Goal: Information Seeking & Learning: Learn about a topic

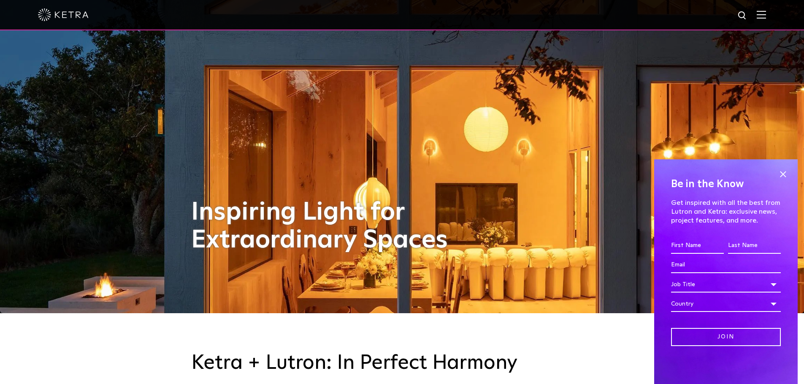
scroll to position [84, 0]
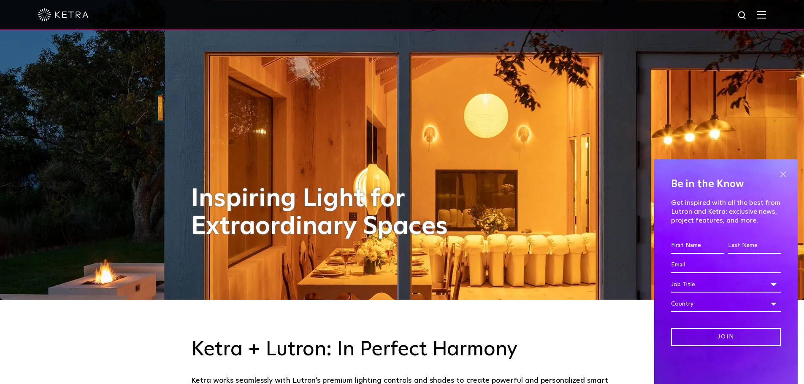
click at [780, 175] on span at bounding box center [782, 174] width 13 height 13
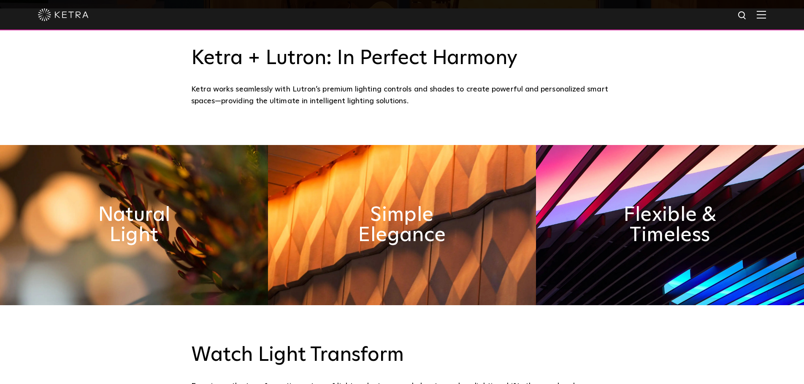
scroll to position [380, 0]
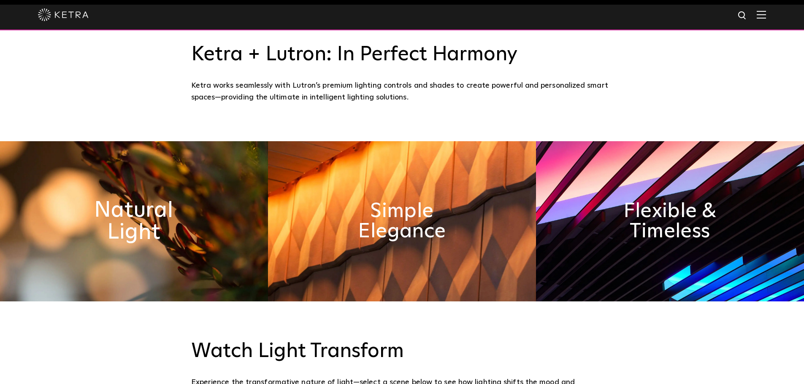
click at [171, 224] on h2 "Natural Light" at bounding box center [134, 222] width 138 height 44
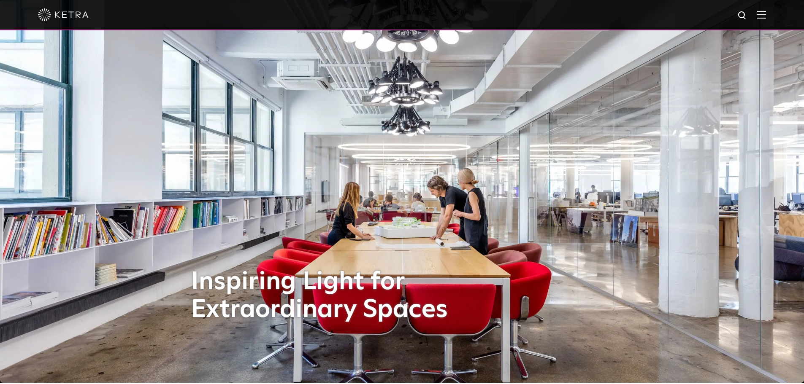
scroll to position [0, 0]
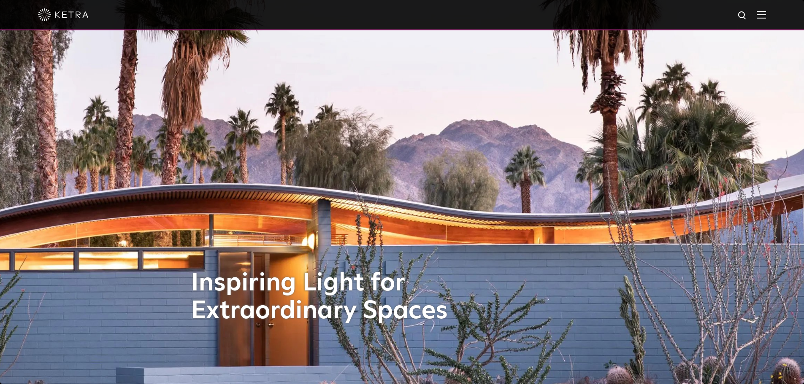
click at [766, 13] on img at bounding box center [760, 15] width 9 height 8
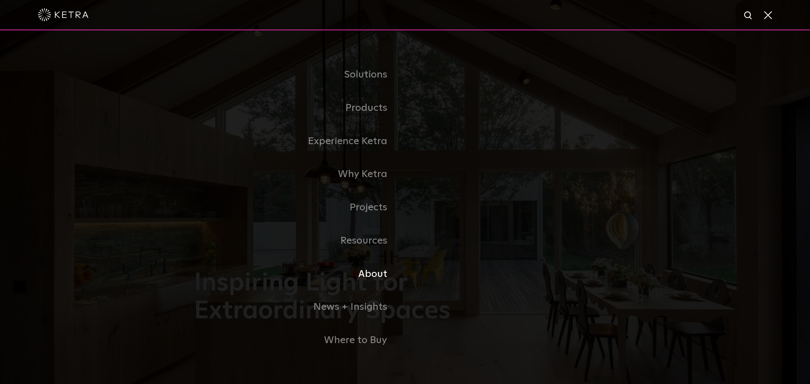
click at [370, 274] on link "About" at bounding box center [299, 274] width 211 height 33
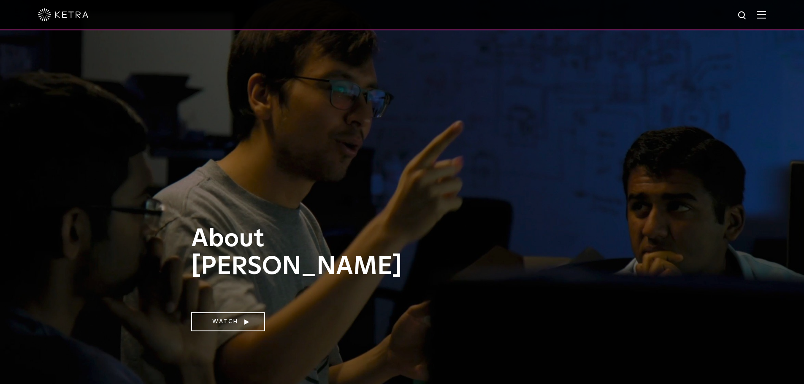
click at [766, 16] on img at bounding box center [760, 15] width 9 height 8
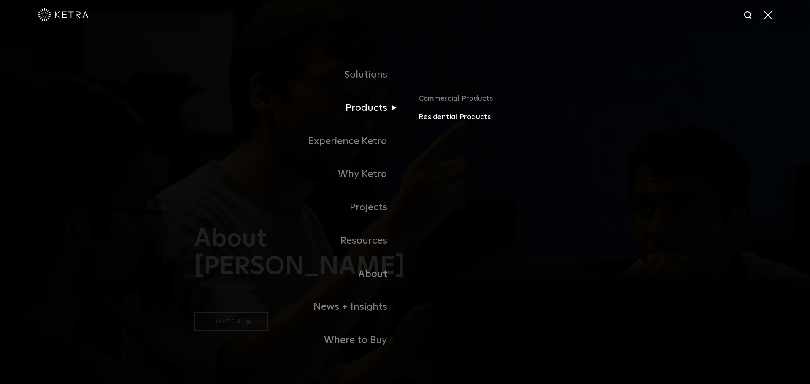
click at [429, 115] on link "Residential Products" at bounding box center [516, 117] width 197 height 12
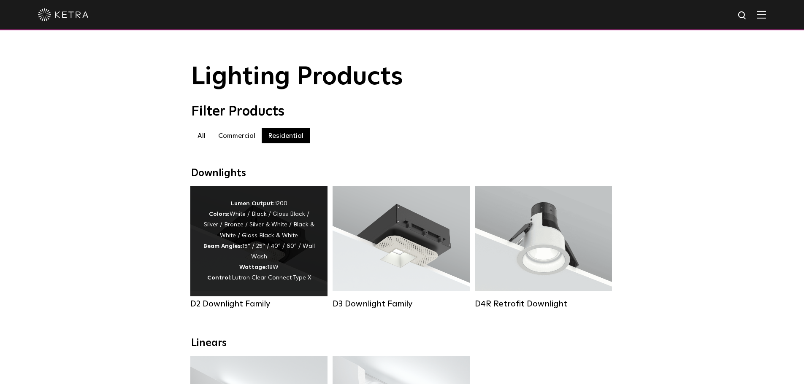
click at [224, 267] on div "Lumen Output: 1200 Colors: White / Black / Gloss Black / Silver / Bronze / Silv…" at bounding box center [259, 241] width 112 height 85
